Goal: Task Accomplishment & Management: Use online tool/utility

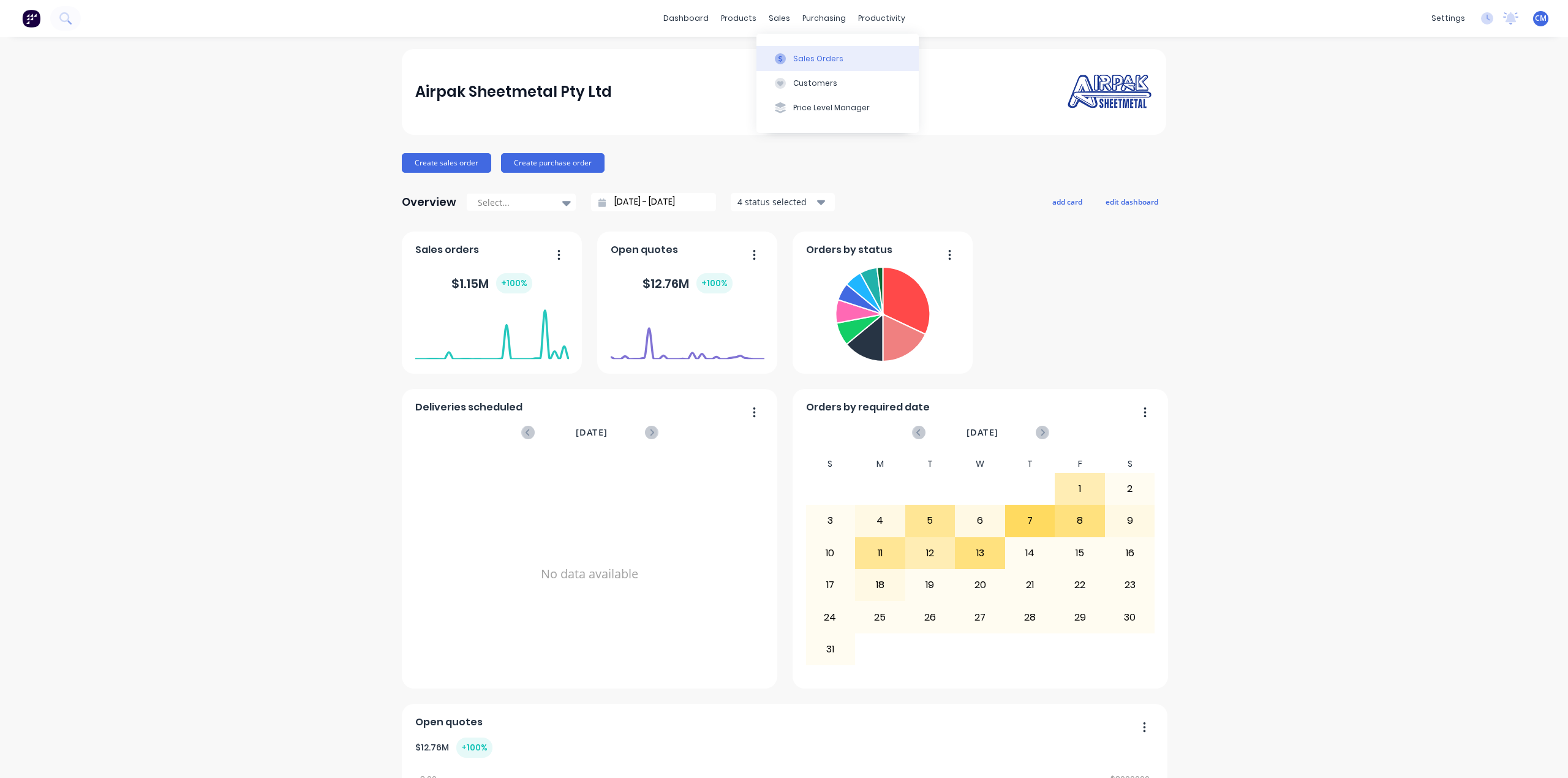
click at [792, 62] on button "Sales Orders" at bounding box center [838, 58] width 162 height 25
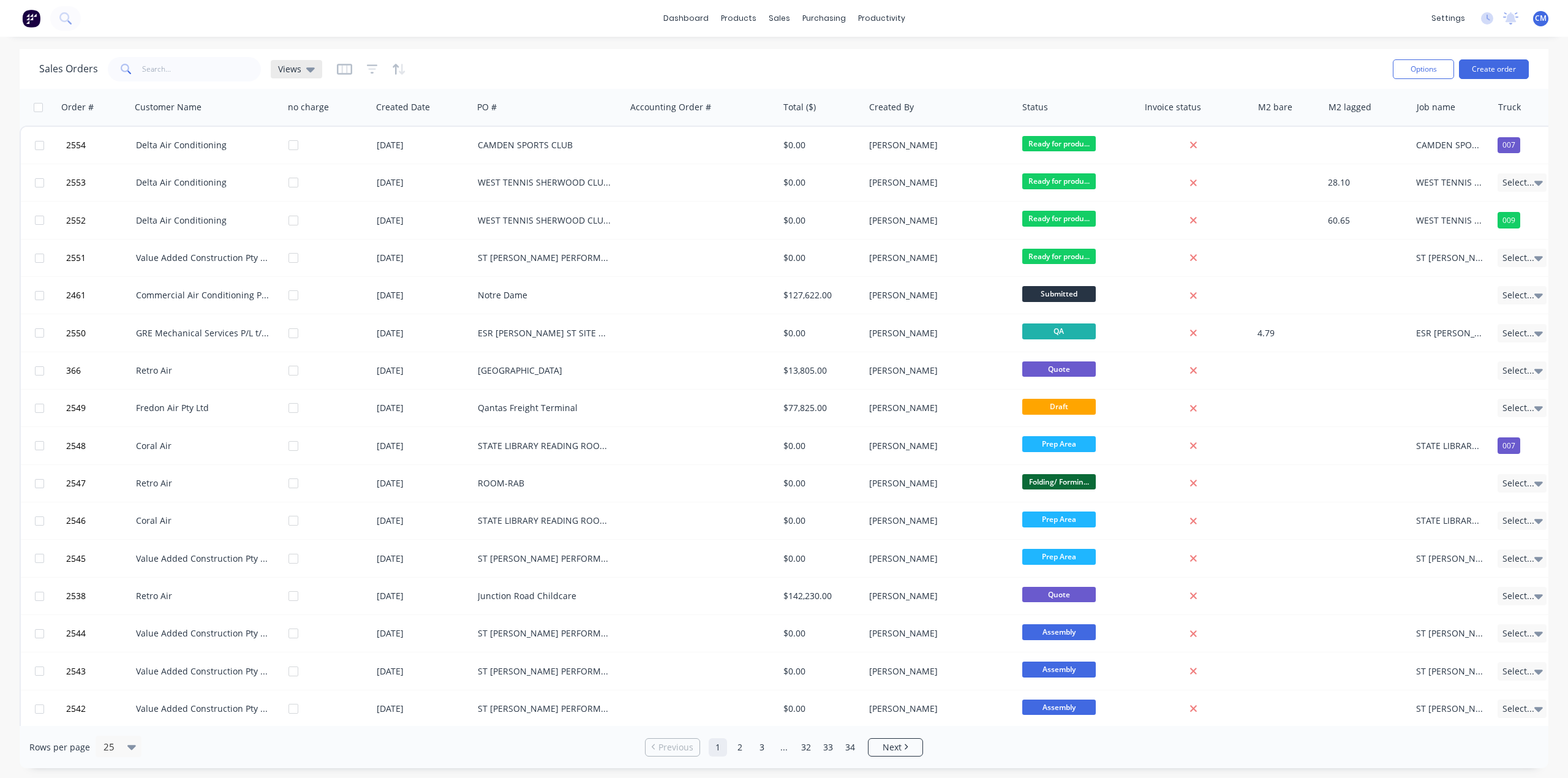
click at [300, 68] on div "Views" at bounding box center [296, 69] width 36 height 11
click at [329, 225] on button "Invoicing required" at bounding box center [344, 222] width 140 height 14
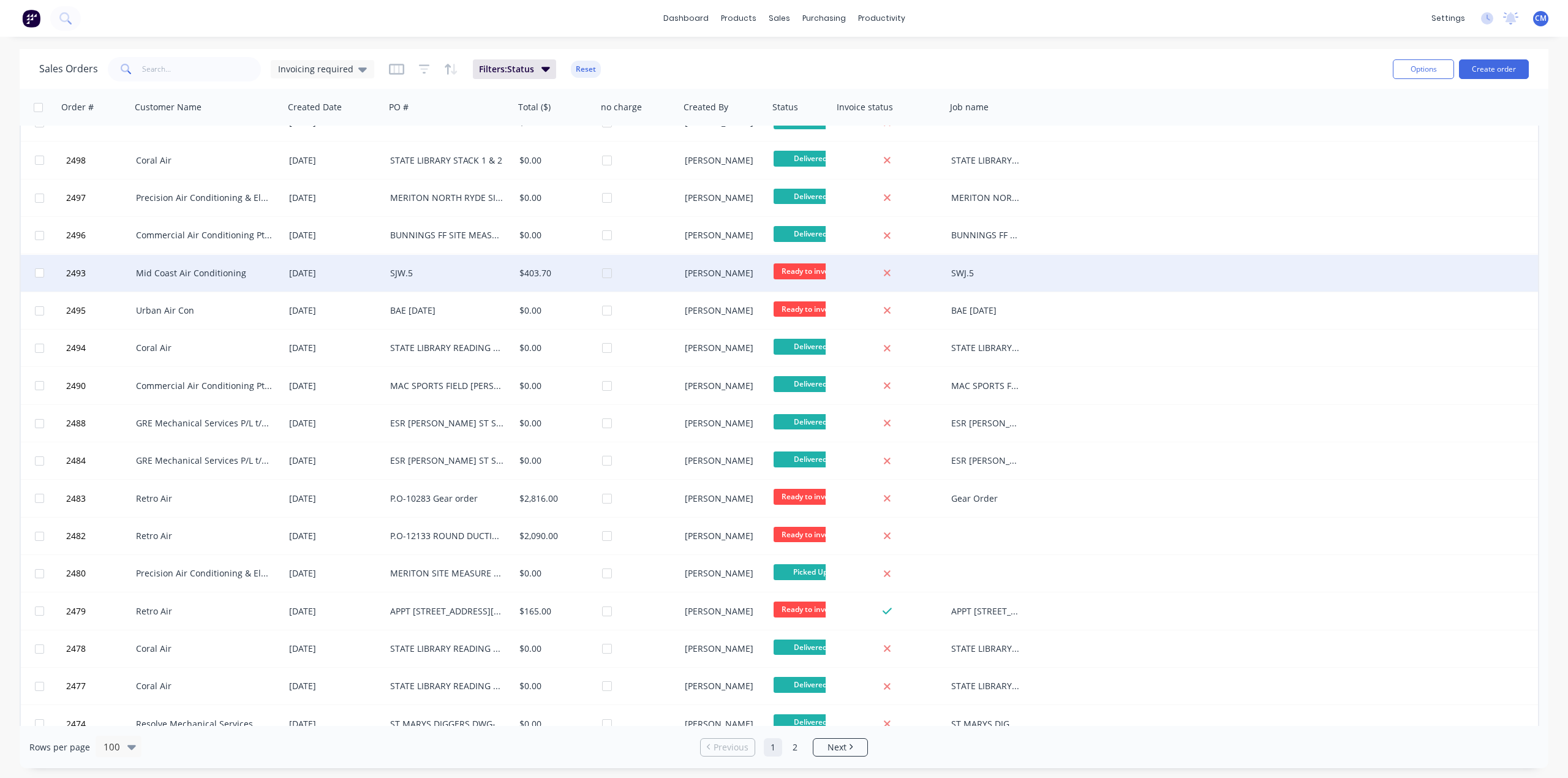
scroll to position [736, 0]
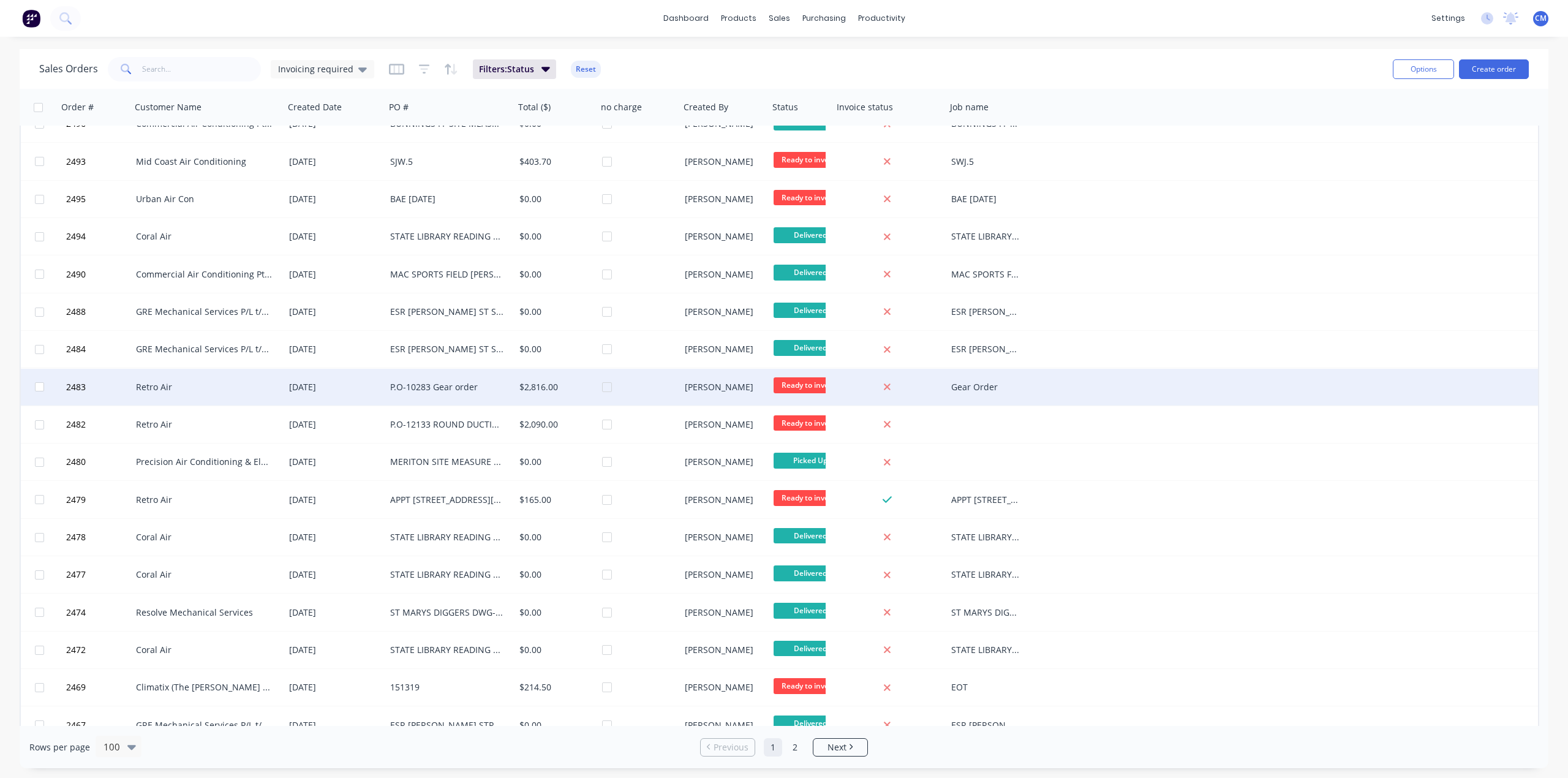
click at [447, 386] on div "P.O-10283 Gear order" at bounding box center [447, 387] width 113 height 12
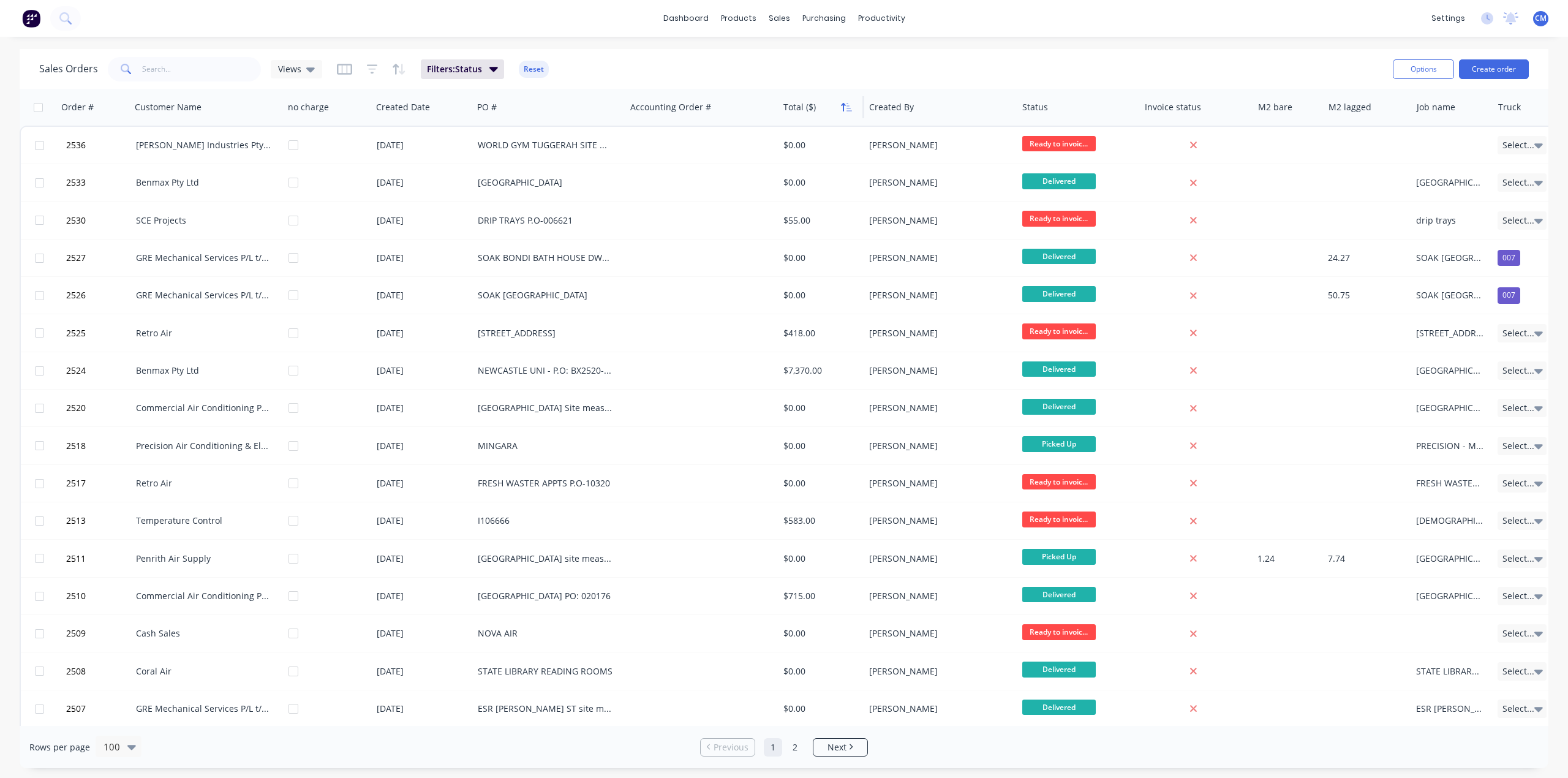
click at [846, 111] on icon "button" at bounding box center [846, 107] width 11 height 10
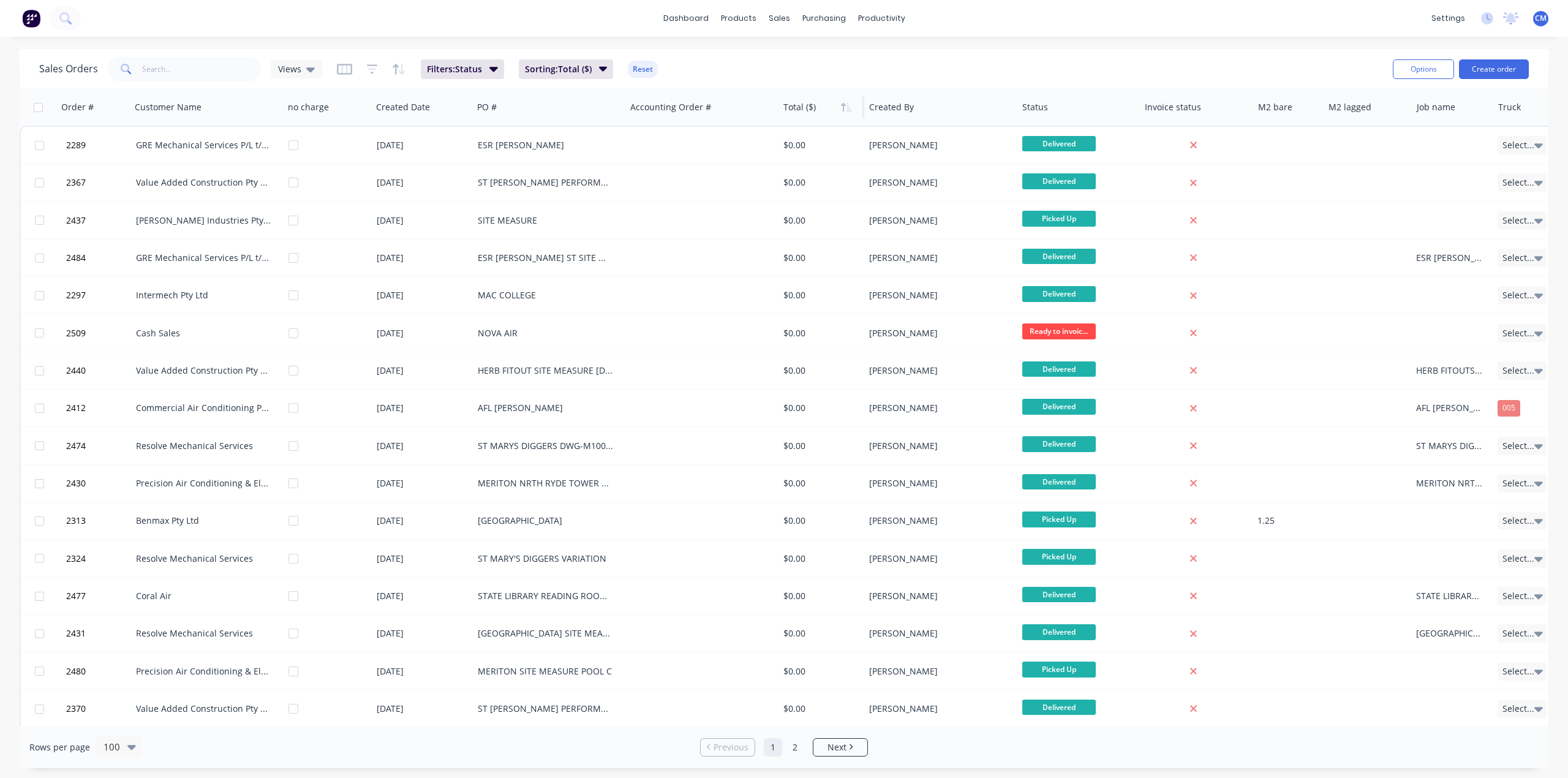
click at [846, 111] on icon "button" at bounding box center [846, 107] width 11 height 10
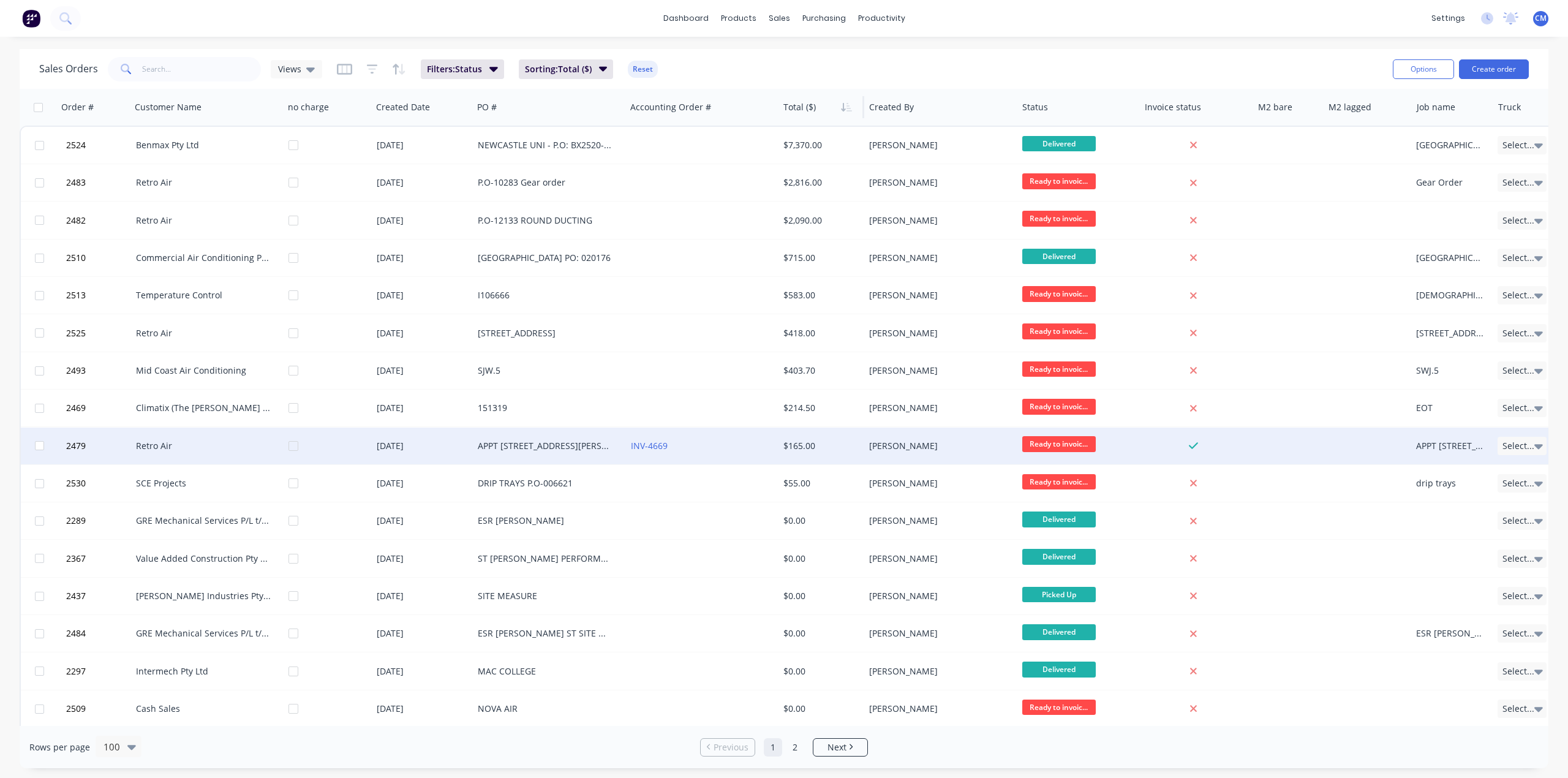
click at [37, 445] on input "checkbox" at bounding box center [39, 446] width 9 height 9
click at [36, 446] on input "checkbox" at bounding box center [39, 446] width 9 height 9
checkbox input "false"
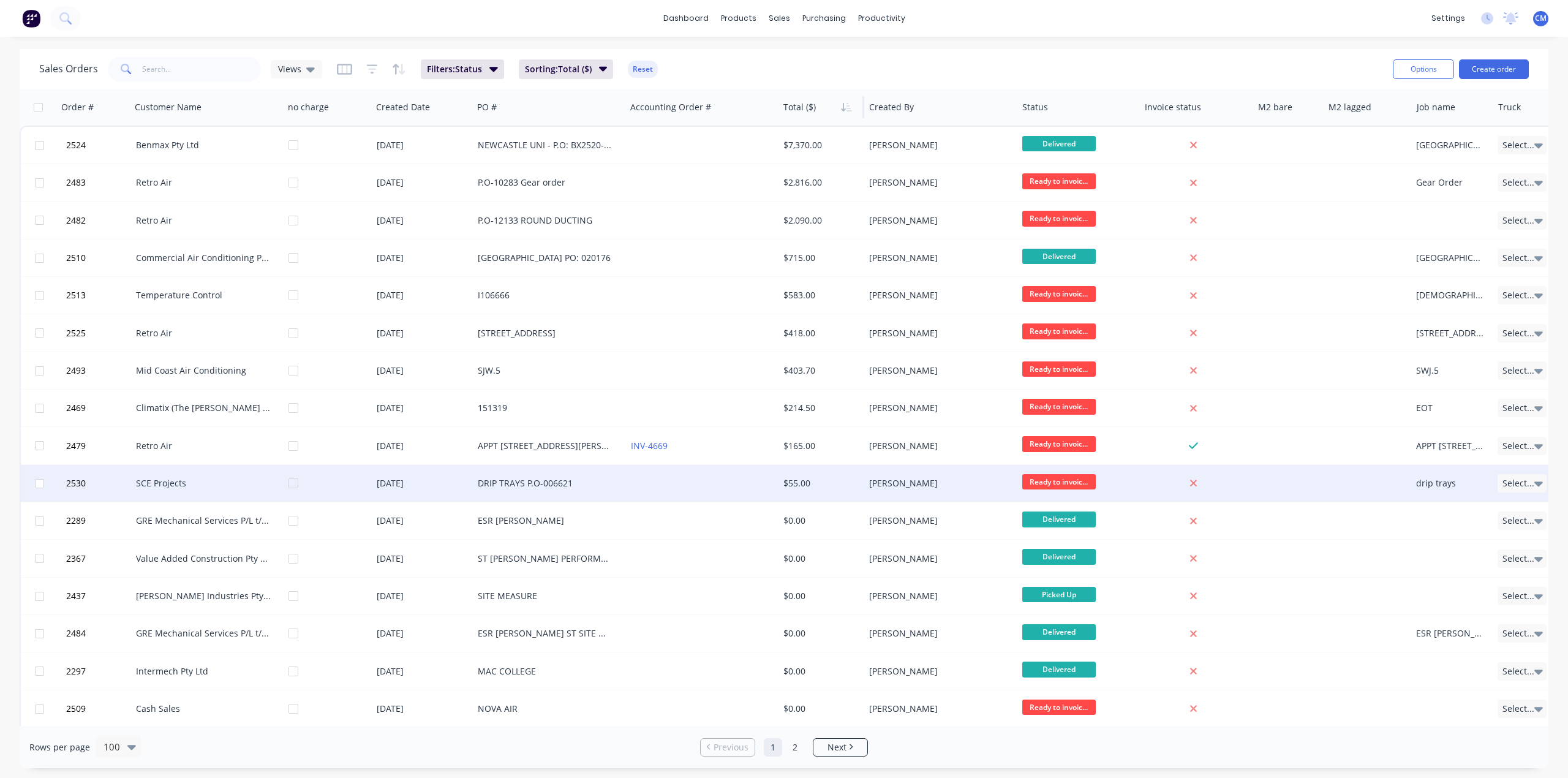
click at [538, 484] on div "DRIP TRAYS P.O-006621" at bounding box center [546, 483] width 136 height 12
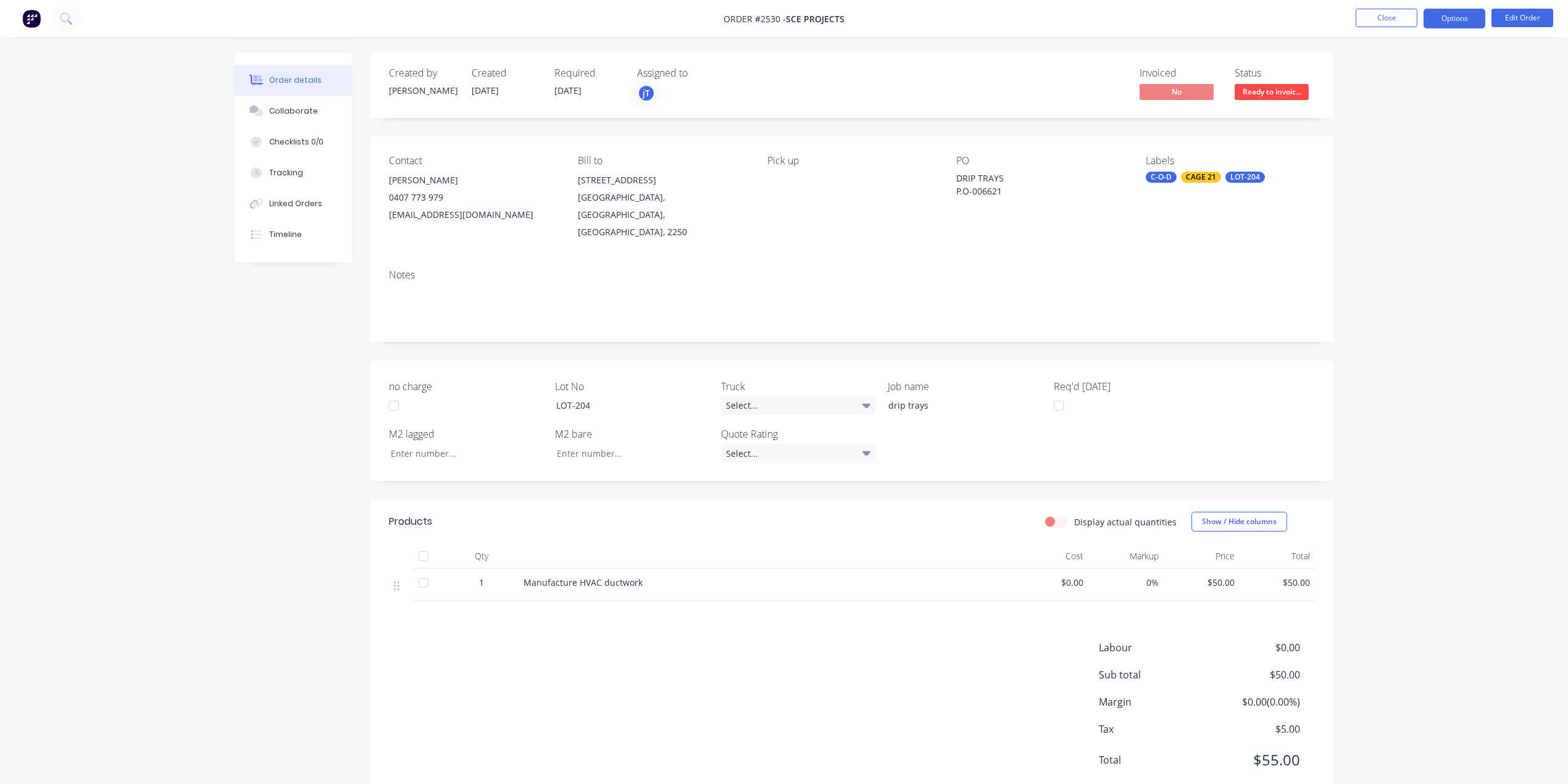
click at [1456, 13] on button "Options" at bounding box center [1454, 19] width 61 height 19
click at [1410, 76] on div "Invoice" at bounding box center [1417, 75] width 114 height 18
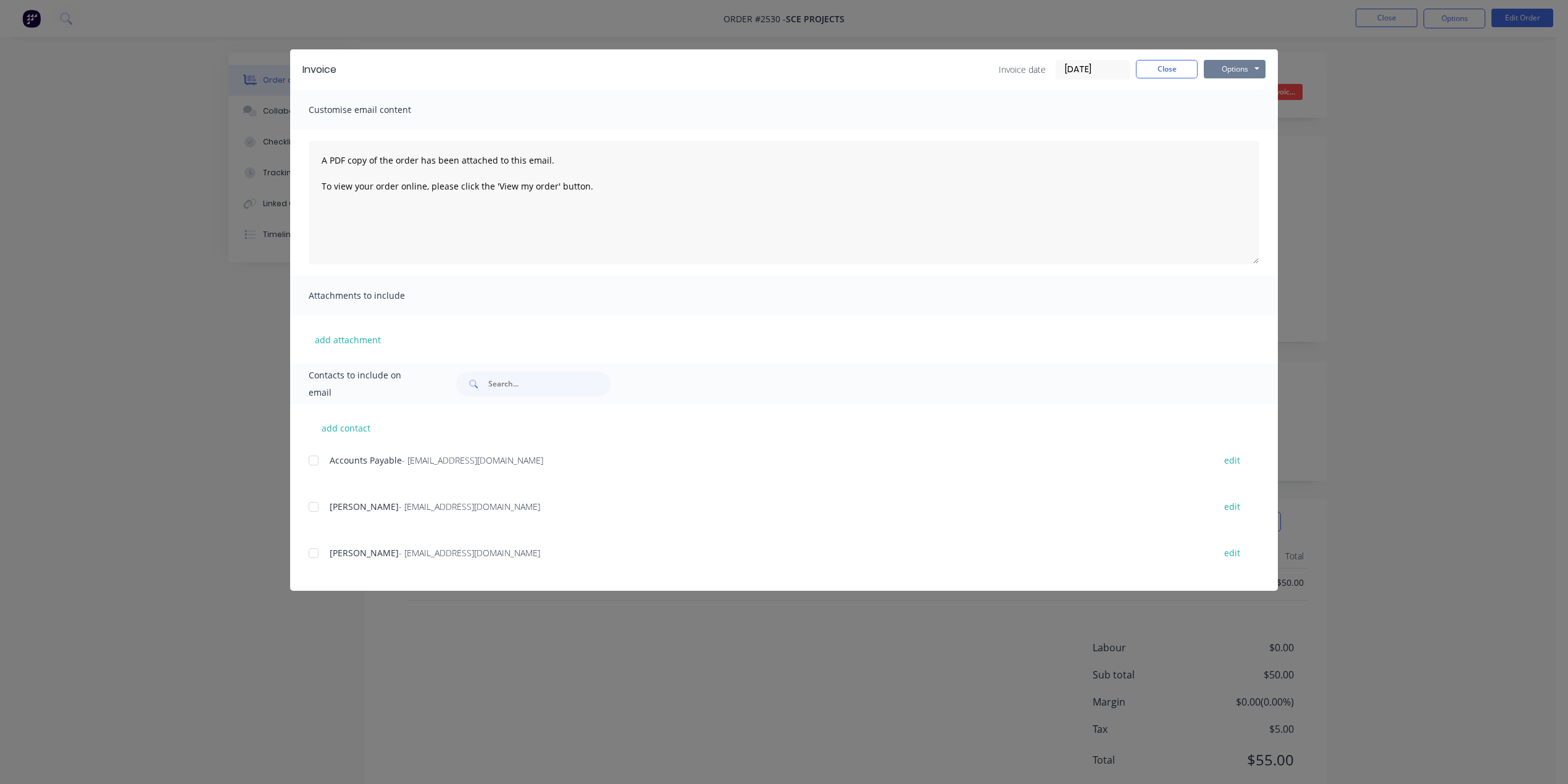
click at [1242, 70] on button "Options" at bounding box center [1235, 69] width 61 height 19
click at [1239, 103] on button "Print" at bounding box center [1243, 111] width 79 height 20
click at [1178, 70] on button "Close" at bounding box center [1166, 69] width 61 height 19
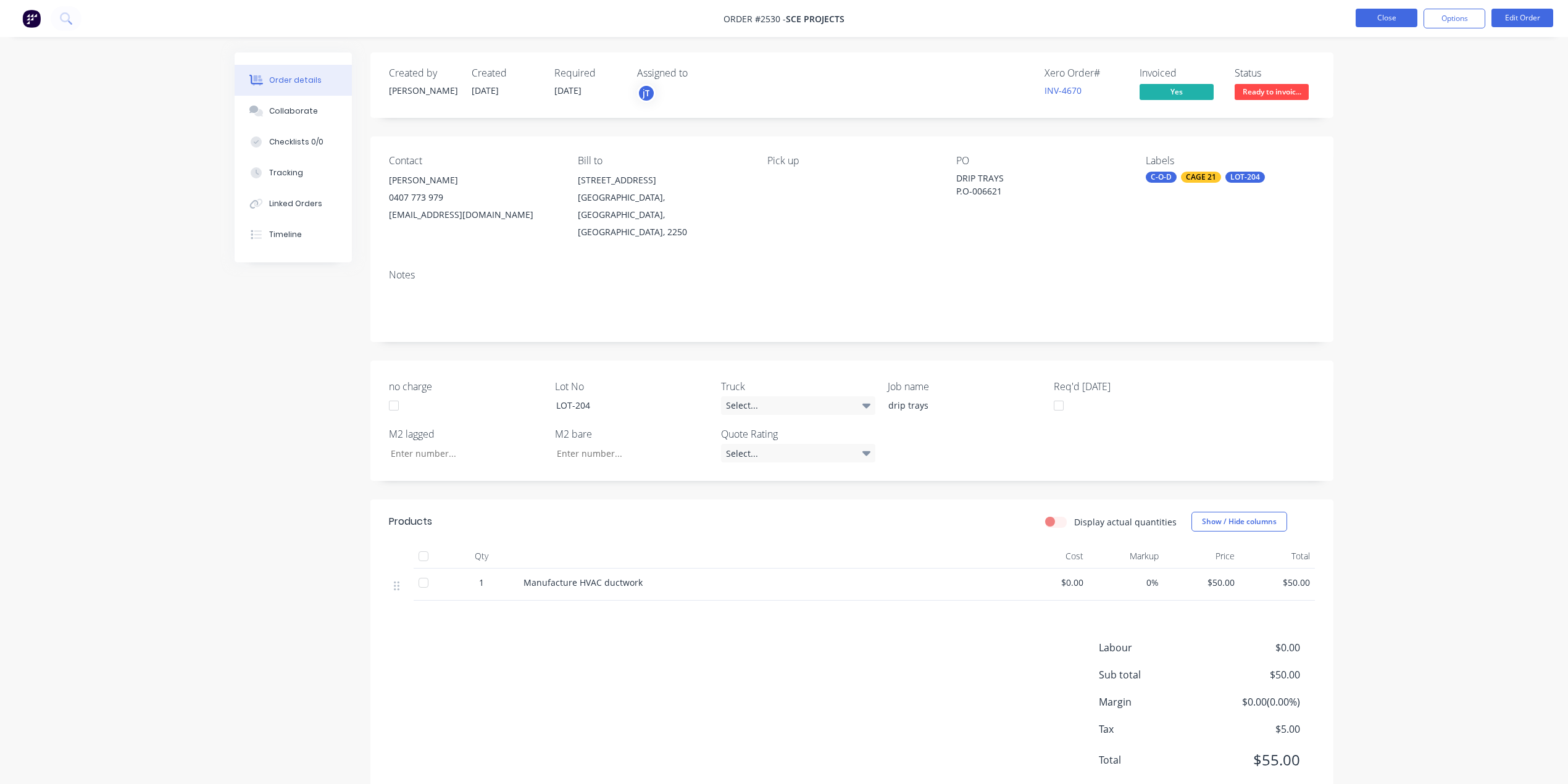
click at [1384, 19] on button "Close" at bounding box center [1386, 18] width 61 height 19
